Goal: Communication & Community: Ask a question

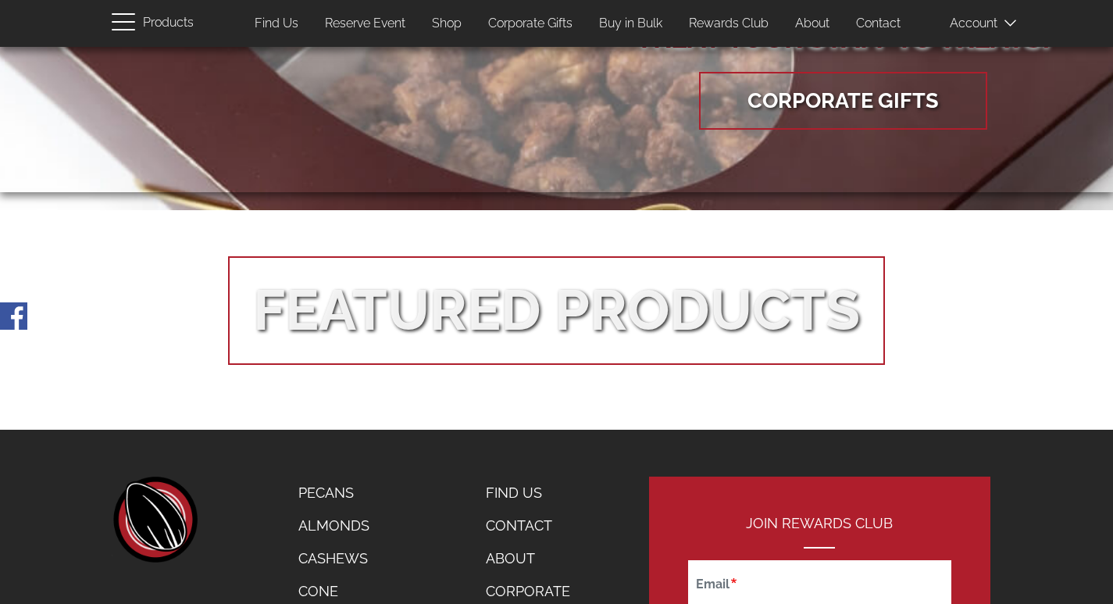
scroll to position [2775, 0]
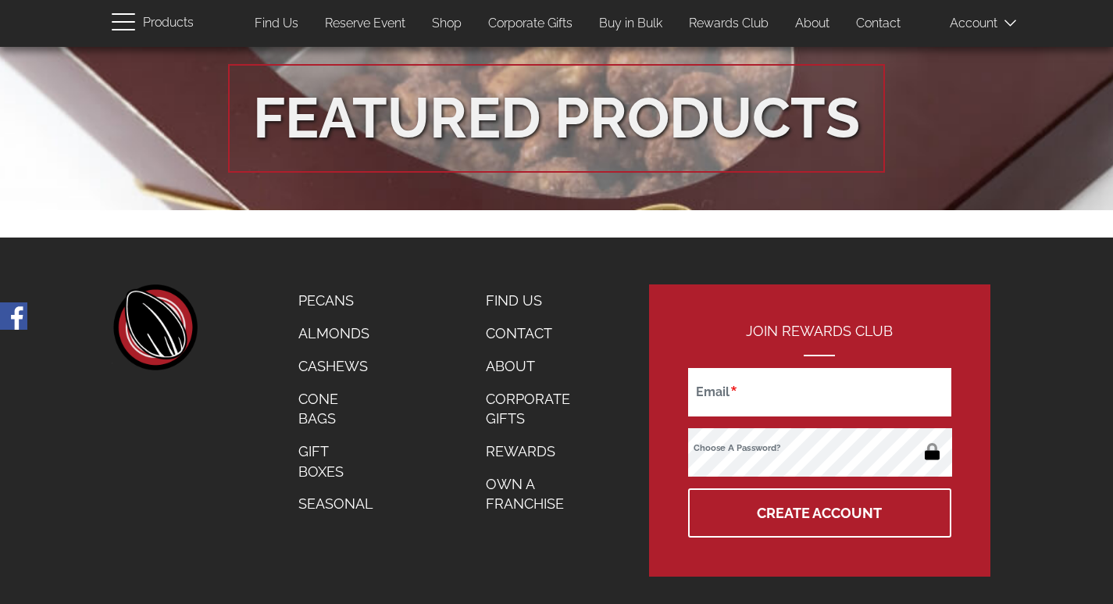
click at [891, 20] on link "Contact" at bounding box center [878, 24] width 68 height 30
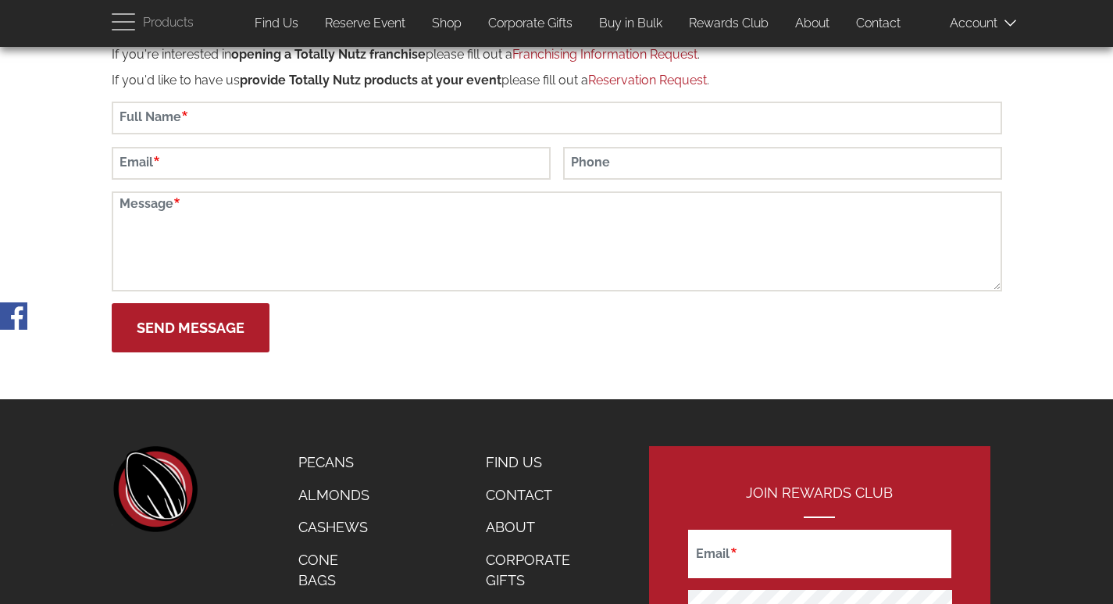
scroll to position [416, 0]
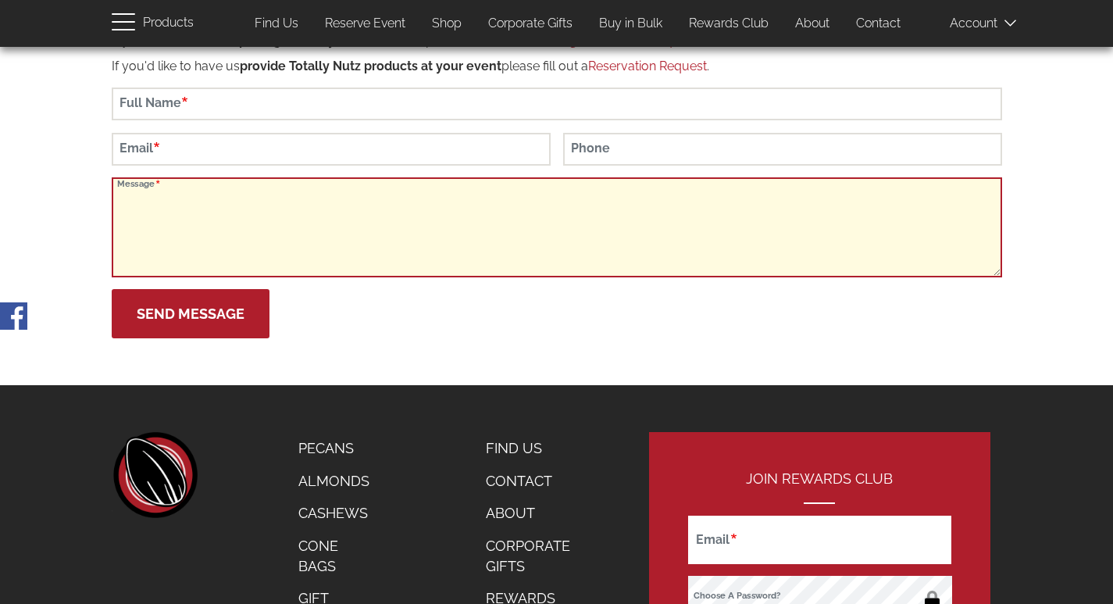
paste textarea "Wikipedia is considered to be the World’s most significant tool for reference m…"
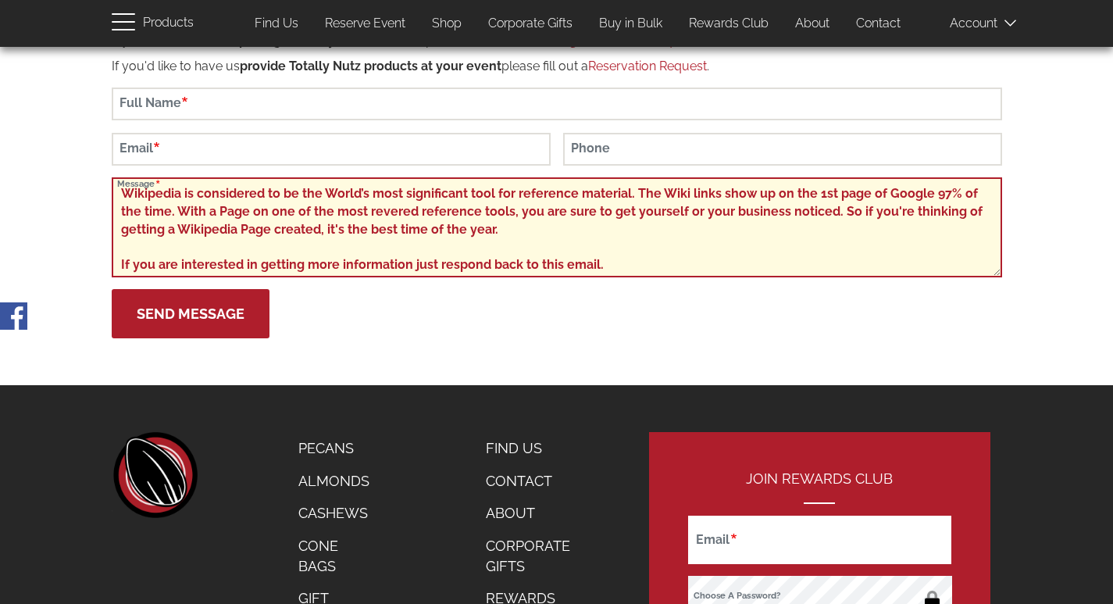
click at [278, 237] on textarea "Wikipedia is considered to be the World’s most significant tool for reference m…" at bounding box center [557, 227] width 891 height 100
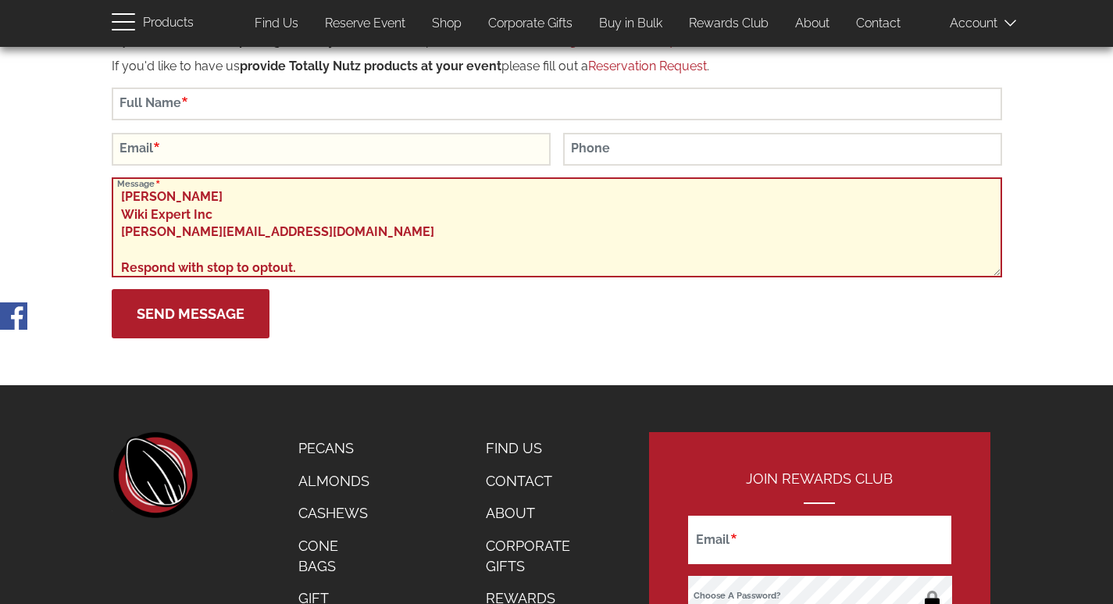
type textarea "Wikipedia is considered to be the World’s most significant tool for reference m…"
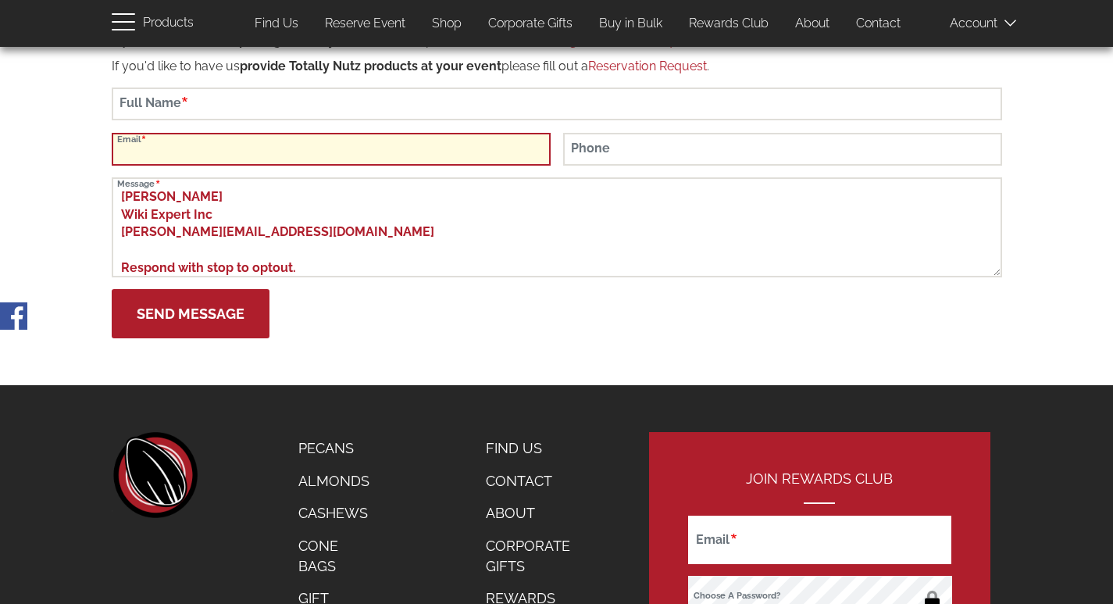
drag, startPoint x: 205, startPoint y: 151, endPoint x: 227, endPoint y: 153, distance: 22.0
click at [205, 151] on input "Email" at bounding box center [331, 149] width 439 height 33
type input "susan@wikiexpertiinc.com"
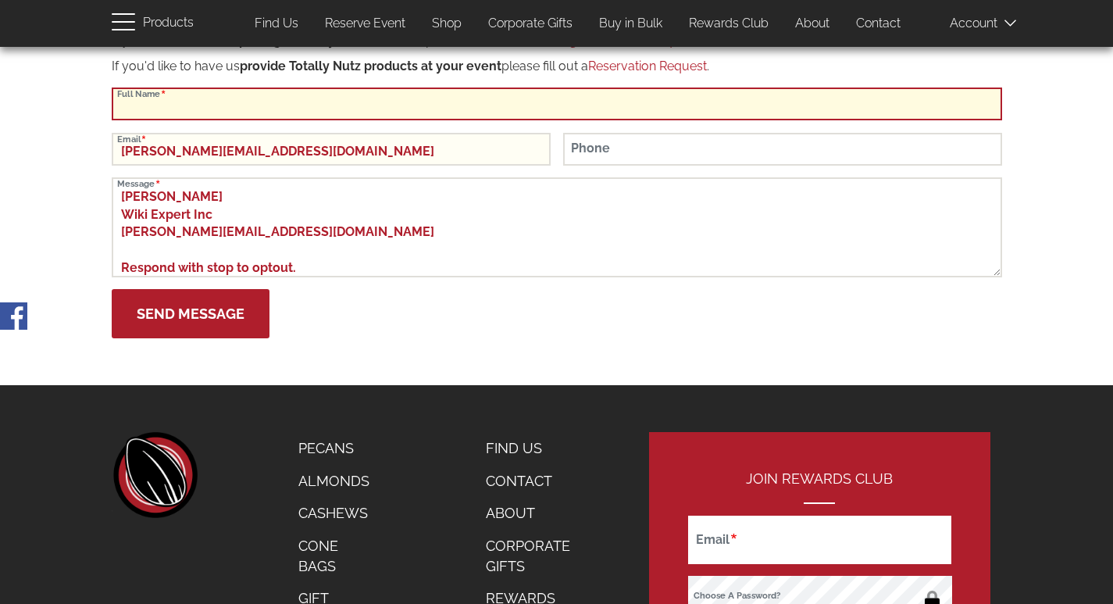
type input "Susan White"
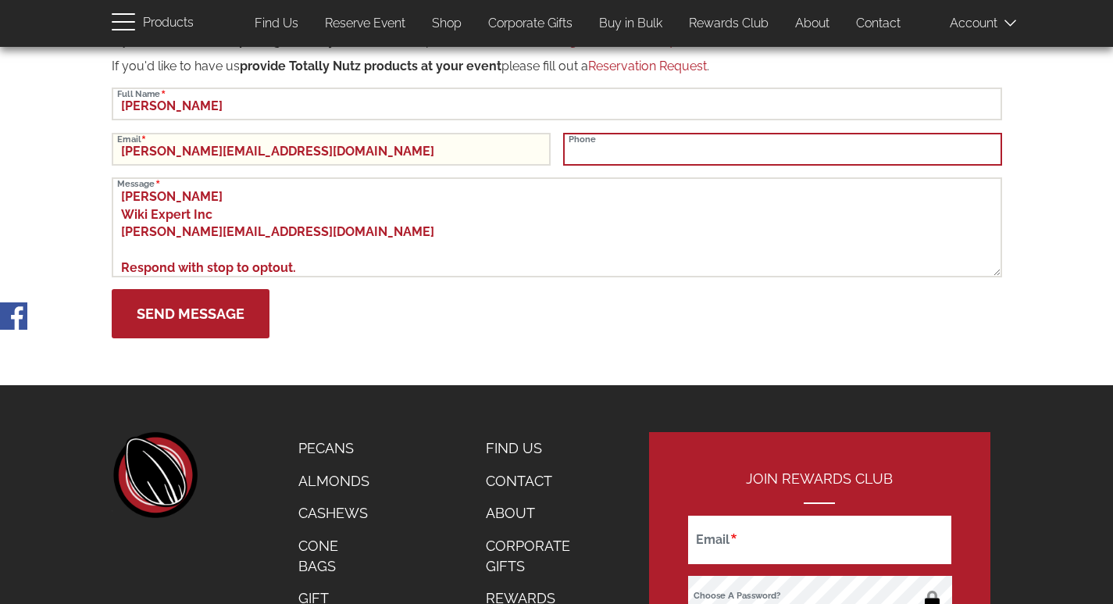
type input "8149805065"
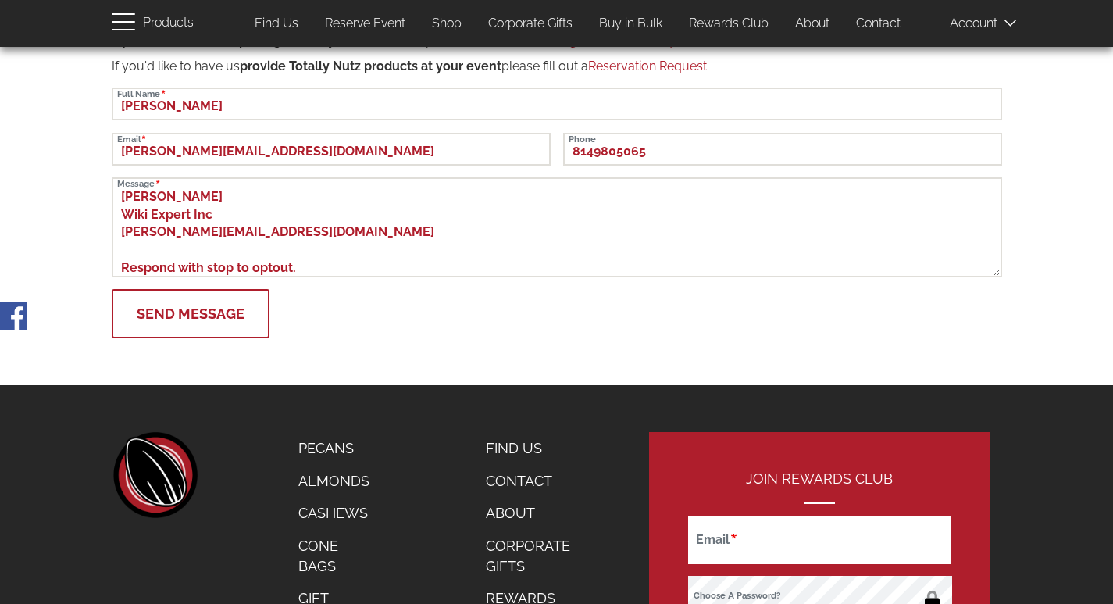
click at [198, 312] on button "Send Message" at bounding box center [191, 313] width 158 height 49
type button "Send Message"
